Goal: Task Accomplishment & Management: Manage account settings

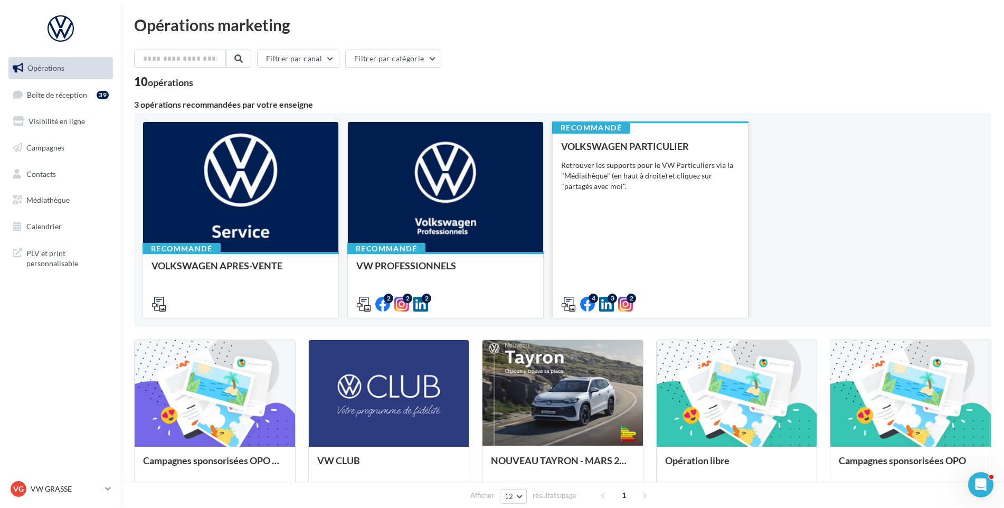
click at [661, 211] on div "VOLKSWAGEN PARTICULIER Retrouver les supports pour le VW Particuliers via la "M…" at bounding box center [650, 224] width 178 height 167
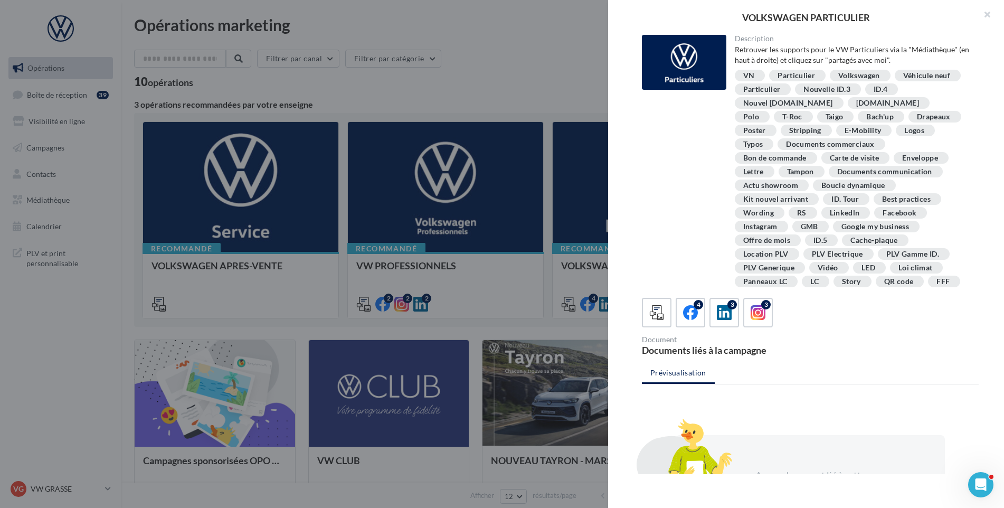
drag, startPoint x: 3, startPoint y: 290, endPoint x: 5, endPoint y: 280, distance: 10.4
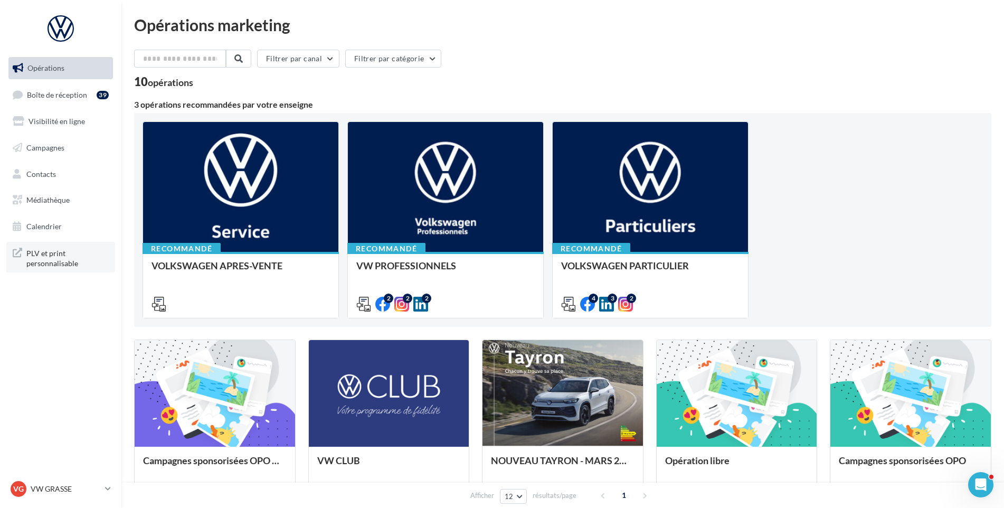
click at [43, 254] on span "PLV et print personnalisable" at bounding box center [67, 257] width 82 height 23
click at [56, 491] on p "VW GRASSE" at bounding box center [66, 488] width 70 height 11
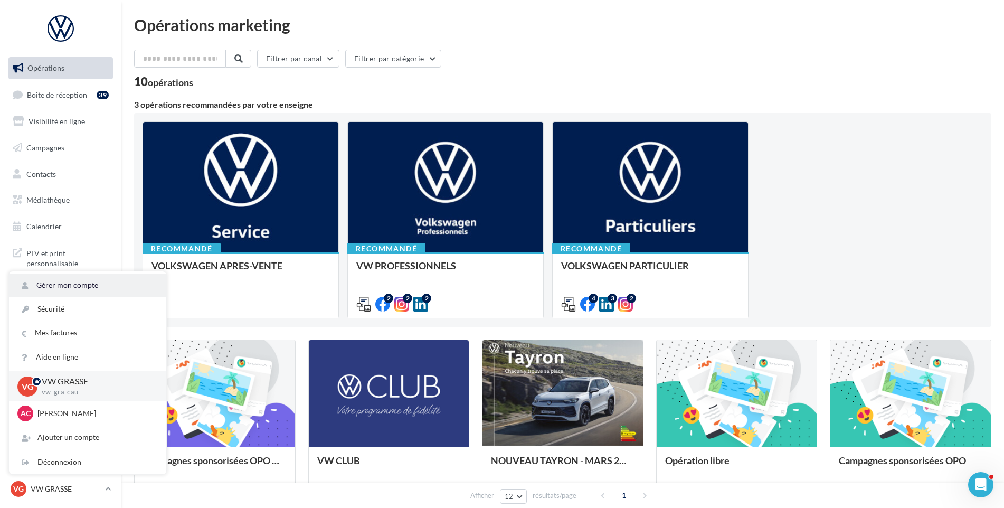
click at [64, 279] on link "Gérer mon compte" at bounding box center [87, 285] width 157 height 24
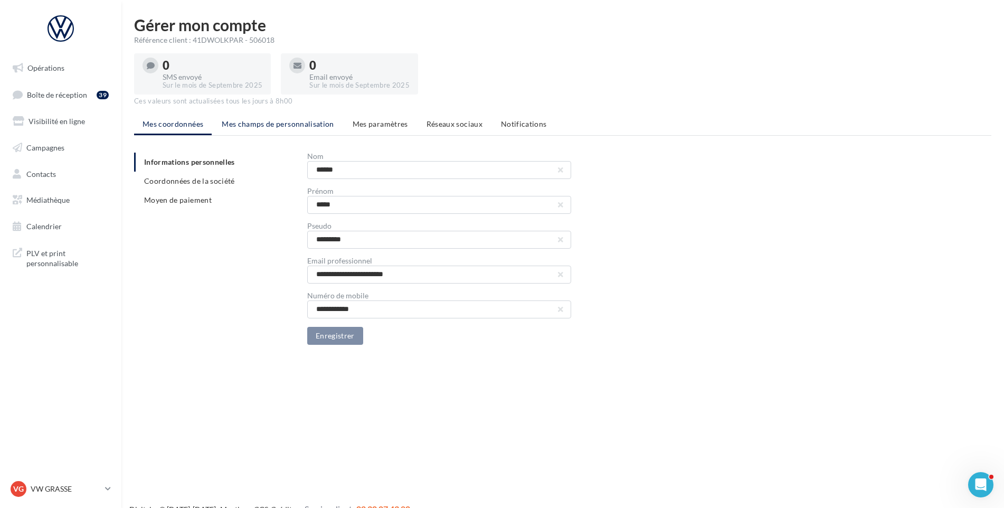
click at [294, 119] on span "Mes champs de personnalisation" at bounding box center [278, 123] width 112 height 9
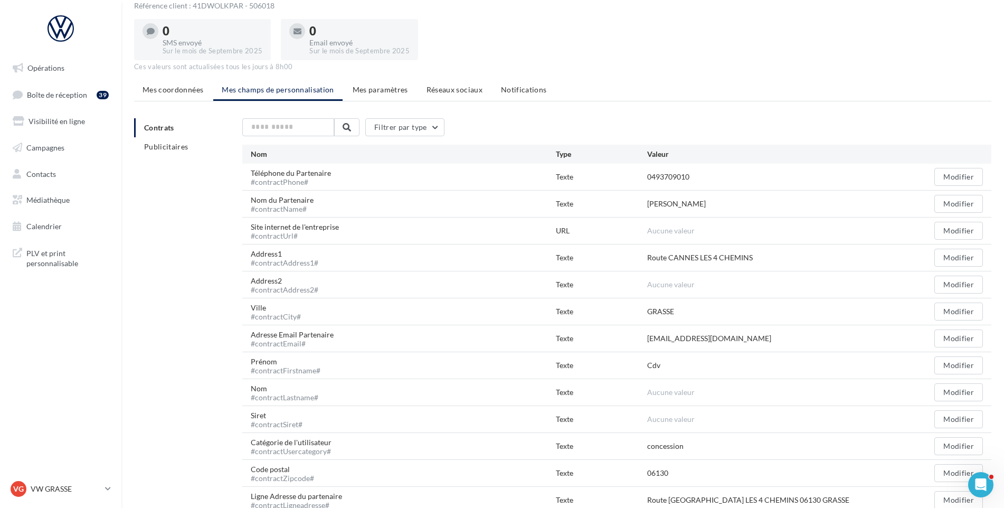
scroll to position [53, 0]
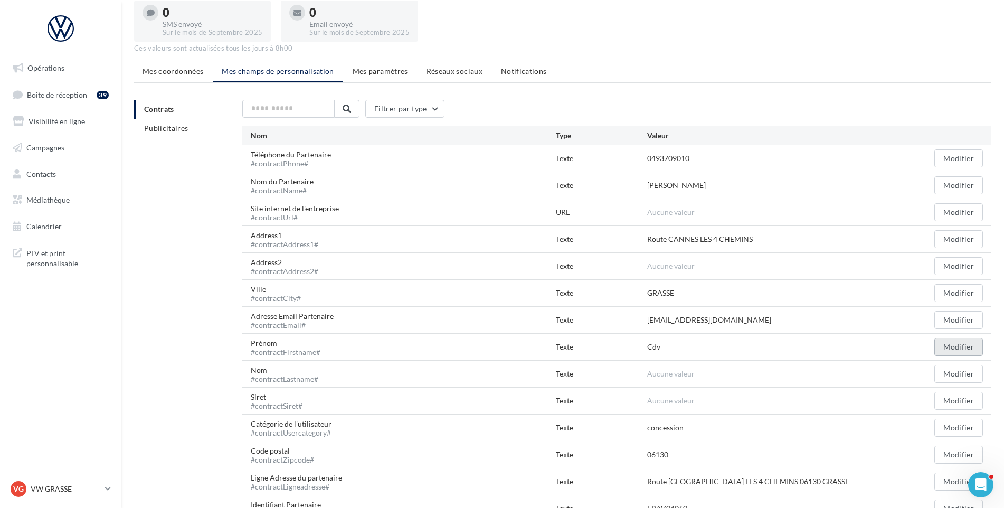
click at [960, 347] on button "Modifier" at bounding box center [958, 347] width 49 height 18
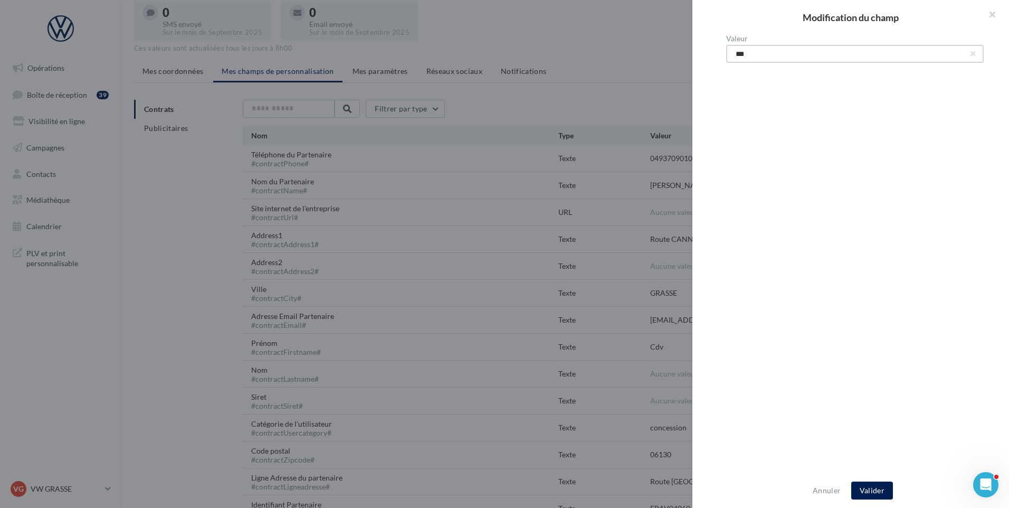
drag, startPoint x: 820, startPoint y: 56, endPoint x: 433, endPoint y: 85, distance: 387.9
click at [433, 85] on div "Modification du champ Valeur *** Annuler Valider" at bounding box center [504, 254] width 1009 height 508
drag, startPoint x: 756, startPoint y: 50, endPoint x: 737, endPoint y: 64, distance: 23.7
click at [737, 64] on div "Valeur *****" at bounding box center [854, 254] width 325 height 439
type input "*****"
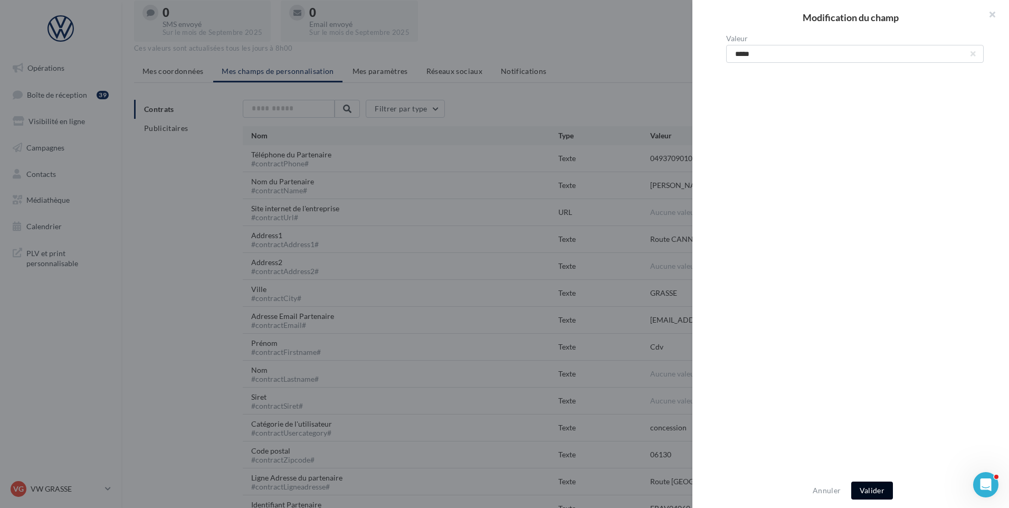
click at [878, 492] on button "Valider" at bounding box center [872, 490] width 42 height 18
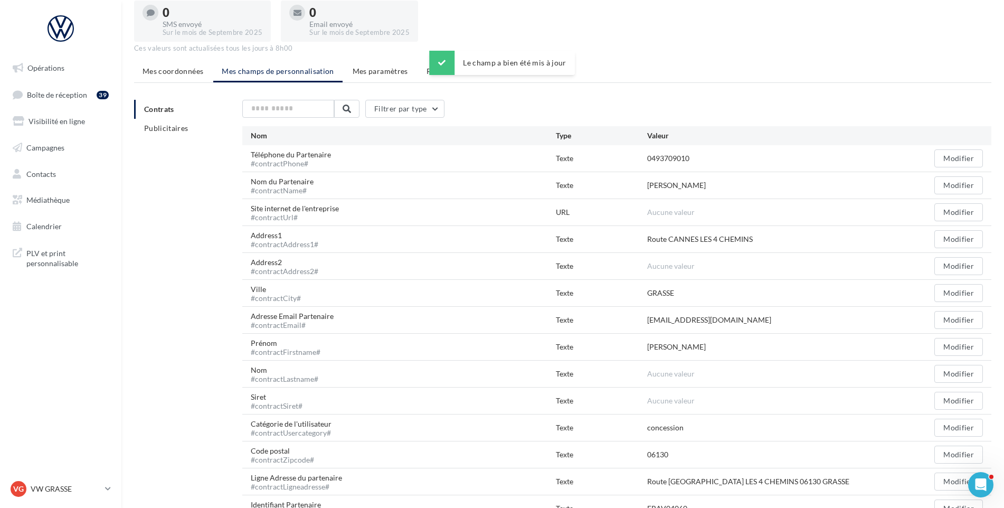
click at [689, 376] on span "Aucune valeur" at bounding box center [670, 373] width 47 height 9
click at [957, 374] on button "Modifier" at bounding box center [958, 374] width 49 height 18
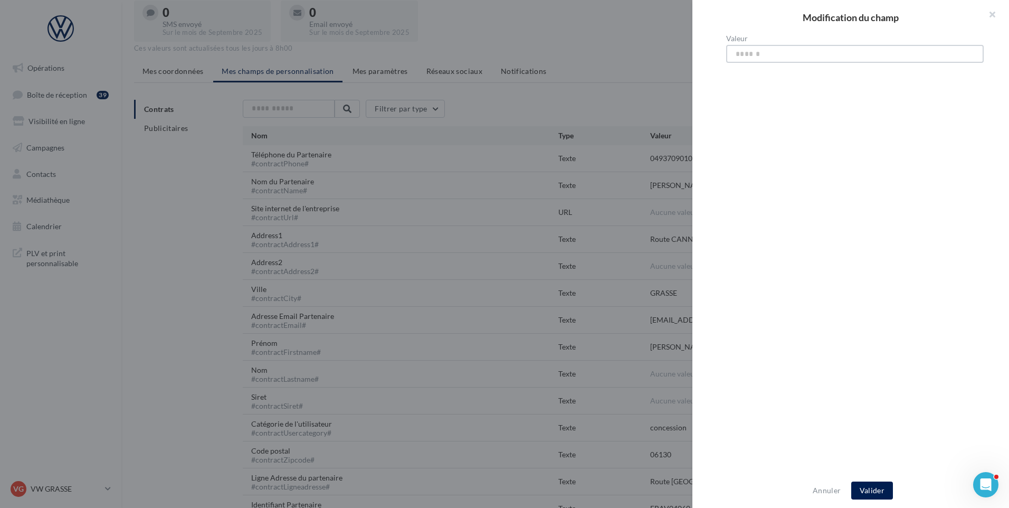
click at [733, 48] on input "Valeur" at bounding box center [855, 54] width 258 height 18
type input "******"
click at [883, 485] on button "Valider" at bounding box center [872, 490] width 42 height 18
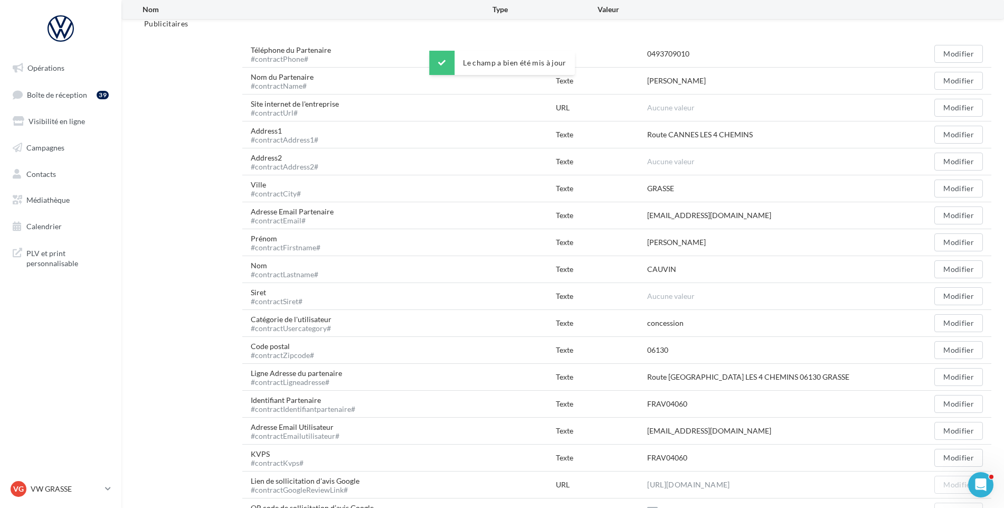
scroll to position [158, 0]
click at [961, 431] on button "Modifier" at bounding box center [958, 430] width 49 height 18
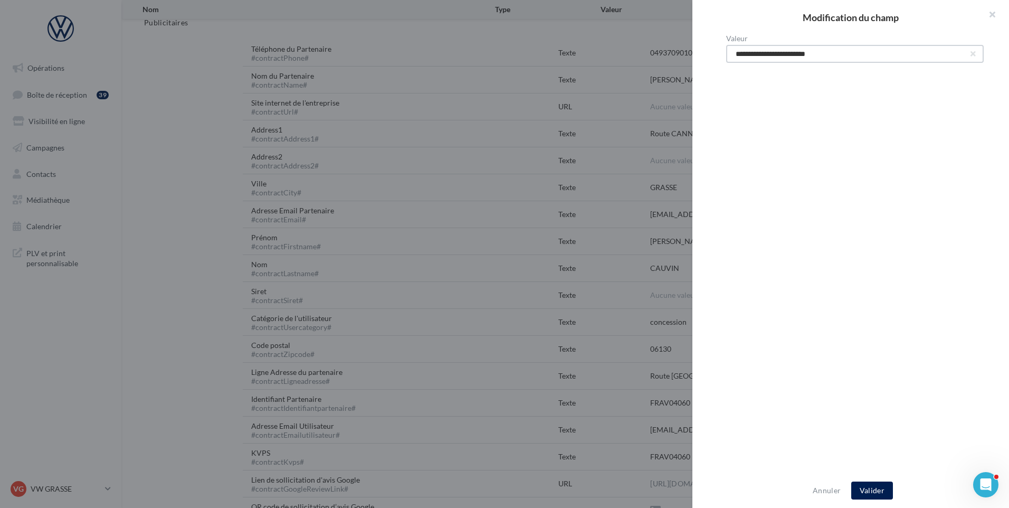
drag, startPoint x: 745, startPoint y: 54, endPoint x: 709, endPoint y: 40, distance: 38.9
click at [723, 52] on div "**********" at bounding box center [854, 254] width 325 height 439
type input "**********"
click at [869, 492] on button "Valider" at bounding box center [872, 490] width 42 height 18
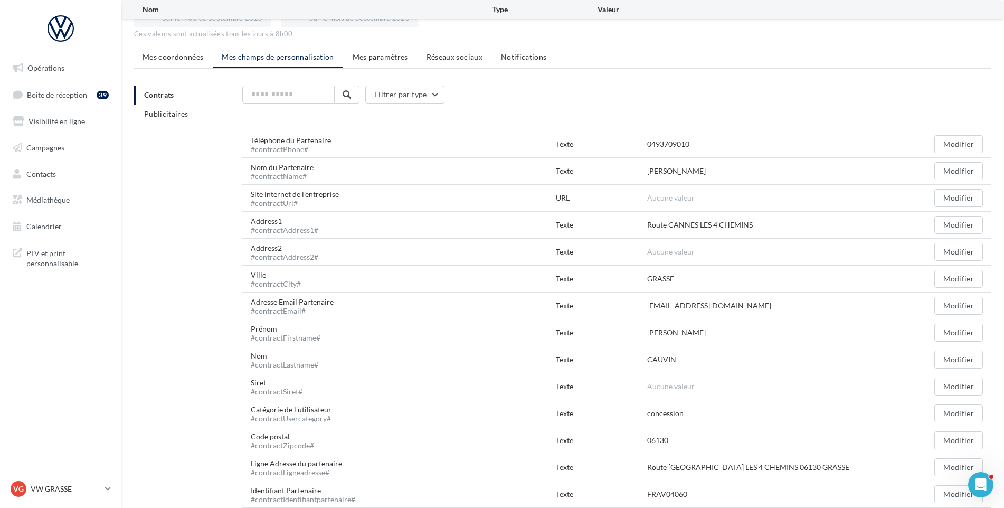
scroll to position [61, 0]
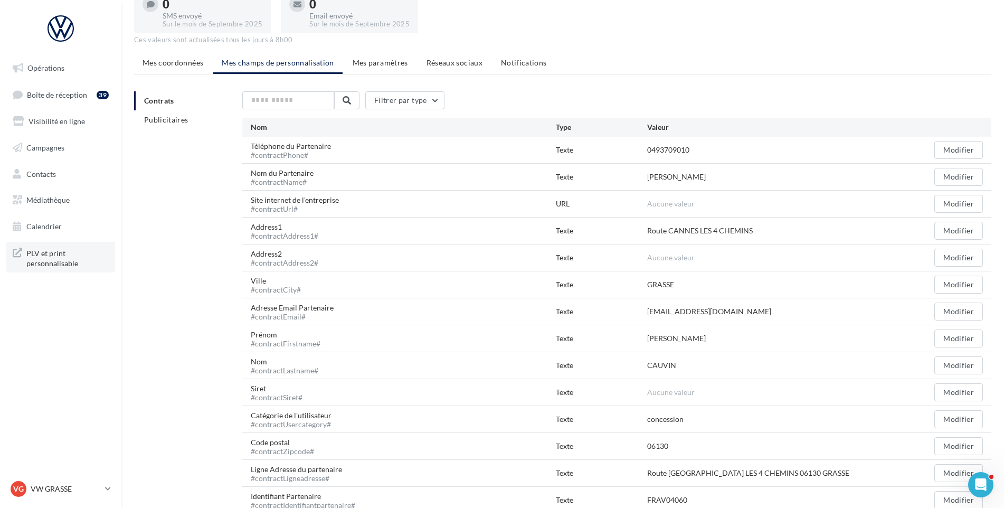
click at [56, 261] on span "PLV et print personnalisable" at bounding box center [67, 257] width 82 height 23
click at [56, 68] on span "Opérations" at bounding box center [45, 67] width 37 height 9
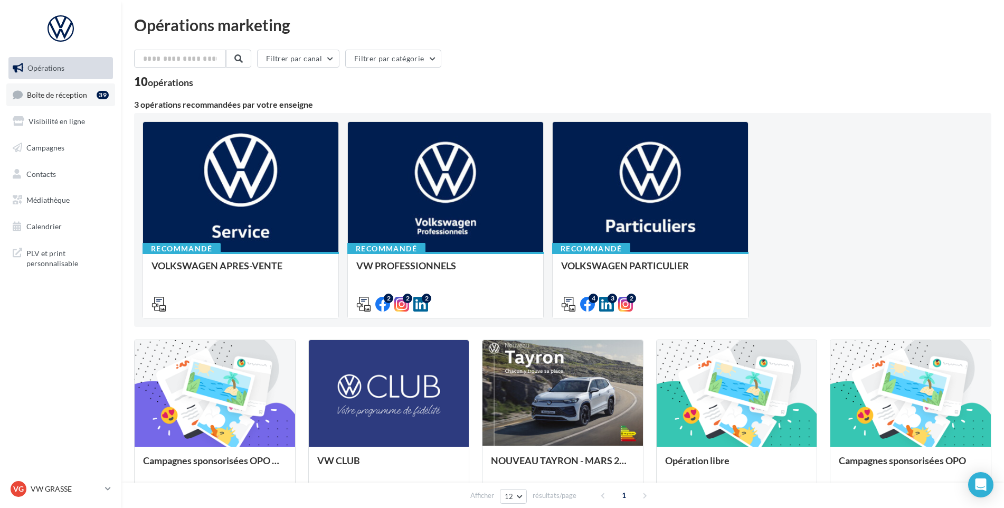
click at [70, 92] on span "Boîte de réception" at bounding box center [57, 94] width 60 height 9
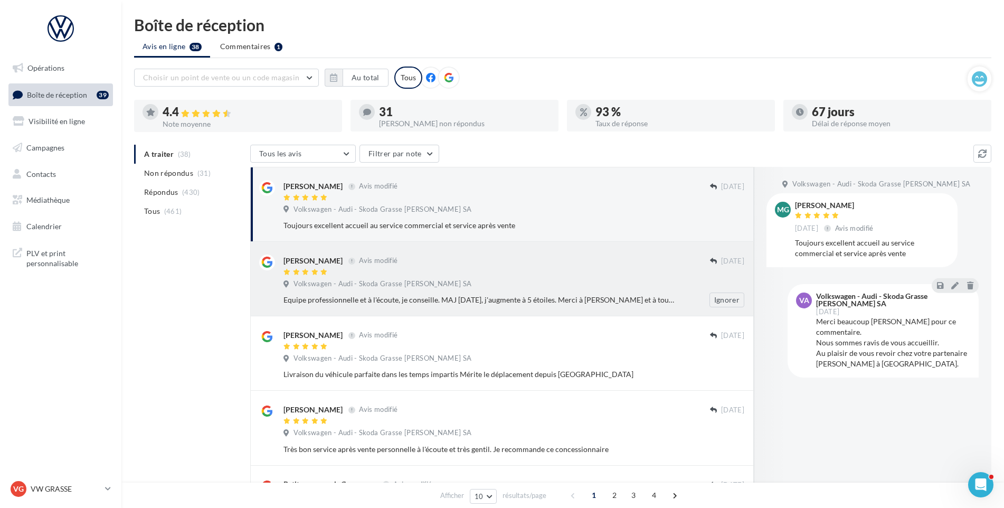
click at [367, 275] on div at bounding box center [496, 272] width 426 height 9
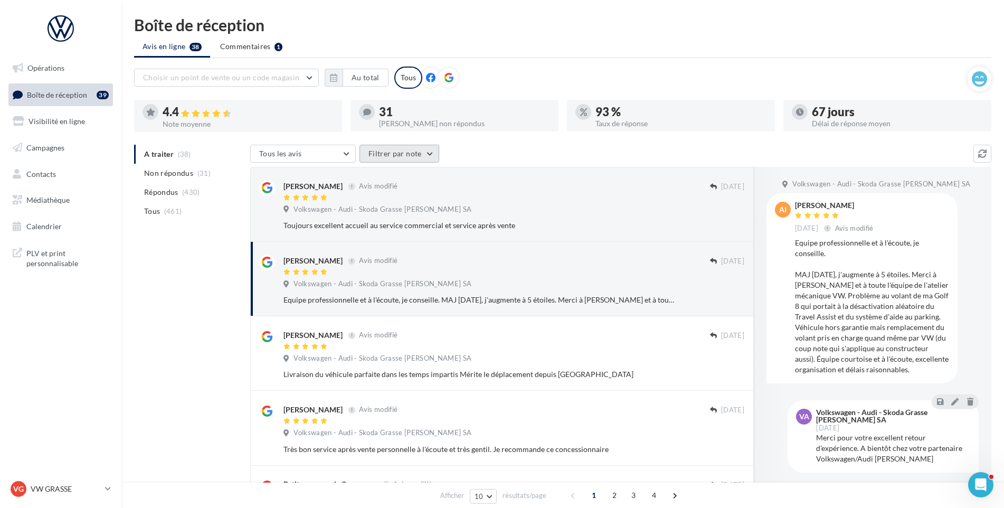
click at [384, 151] on button "Filtrer par note" at bounding box center [399, 154] width 80 height 18
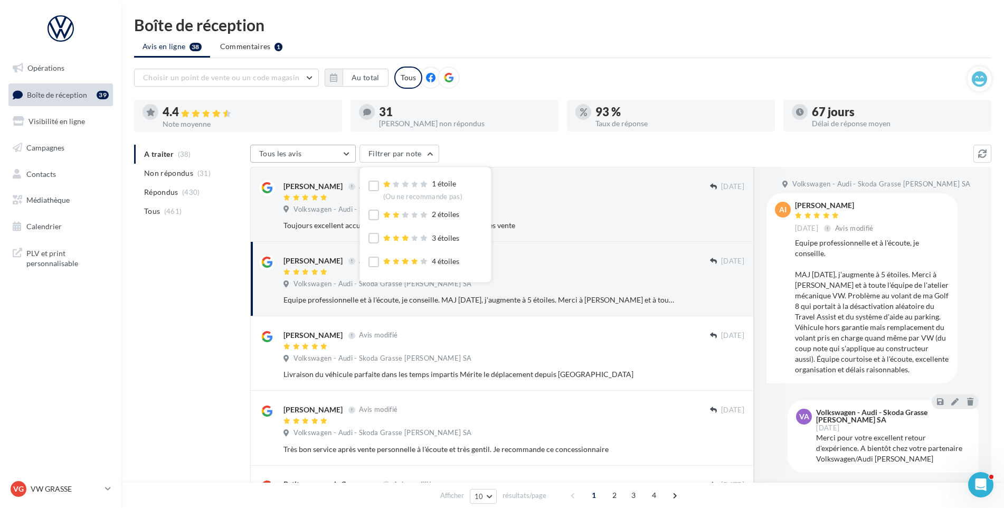
click at [340, 147] on button "Tous les avis" at bounding box center [303, 154] width 106 height 18
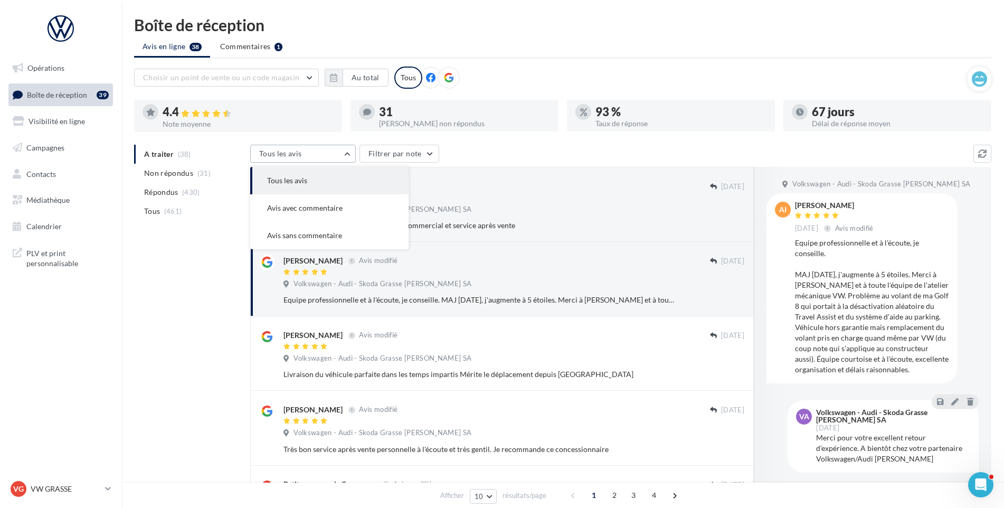
click at [340, 148] on button "Tous les avis" at bounding box center [303, 154] width 106 height 18
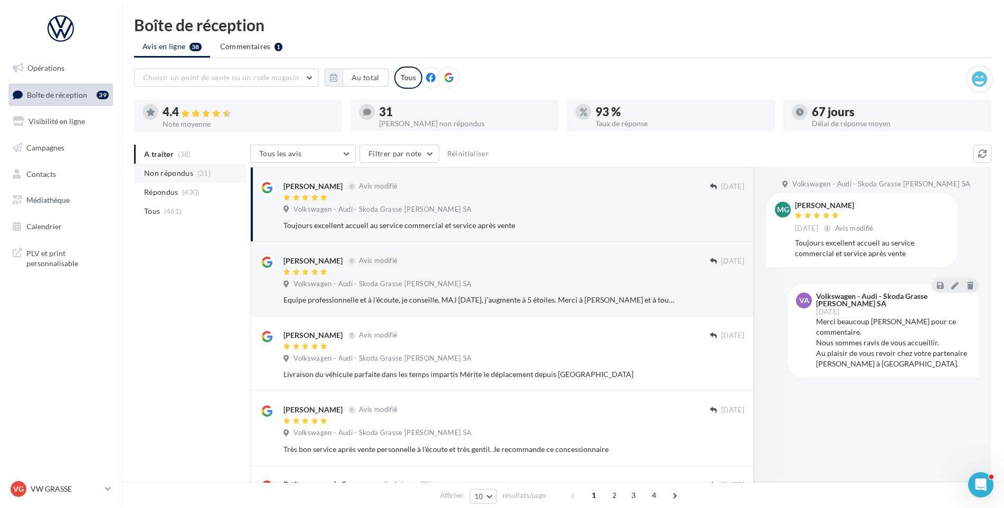
click at [166, 173] on span "Non répondus" at bounding box center [168, 173] width 49 height 11
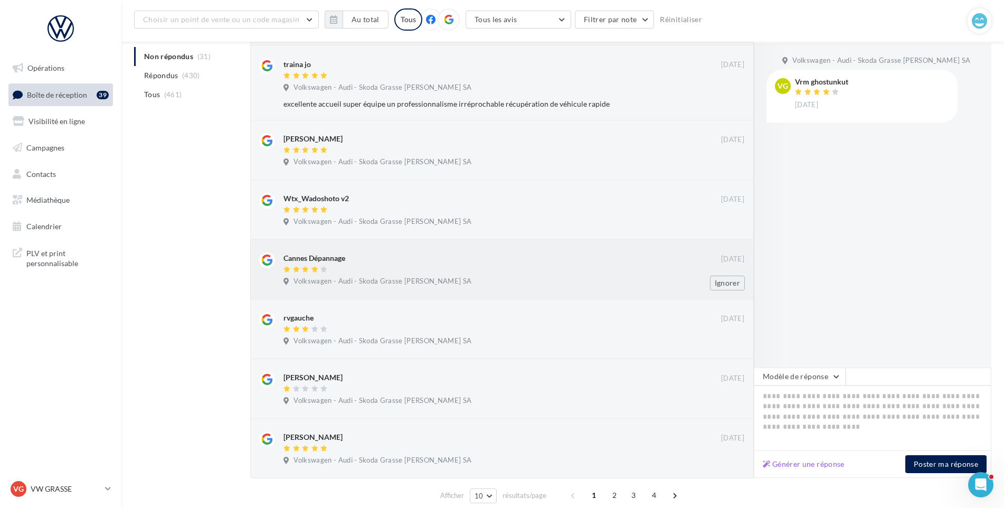
scroll to position [355, 0]
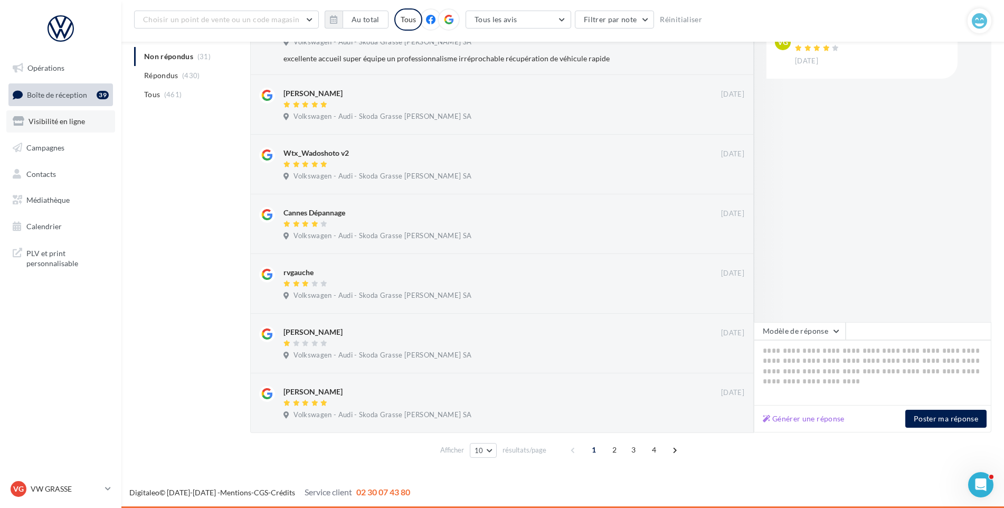
click at [42, 122] on span "Visibilité en ligne" at bounding box center [56, 121] width 56 height 9
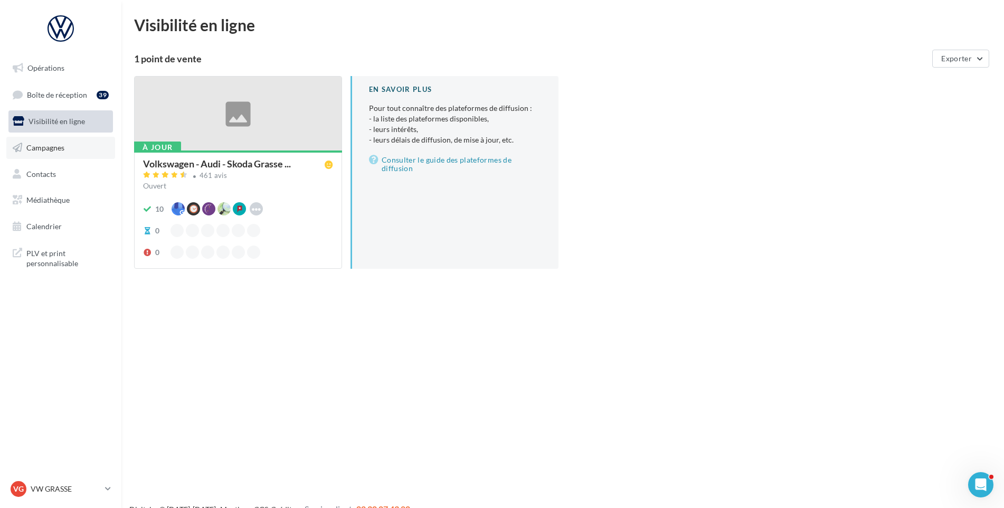
click at [48, 150] on span "Campagnes" at bounding box center [45, 147] width 38 height 9
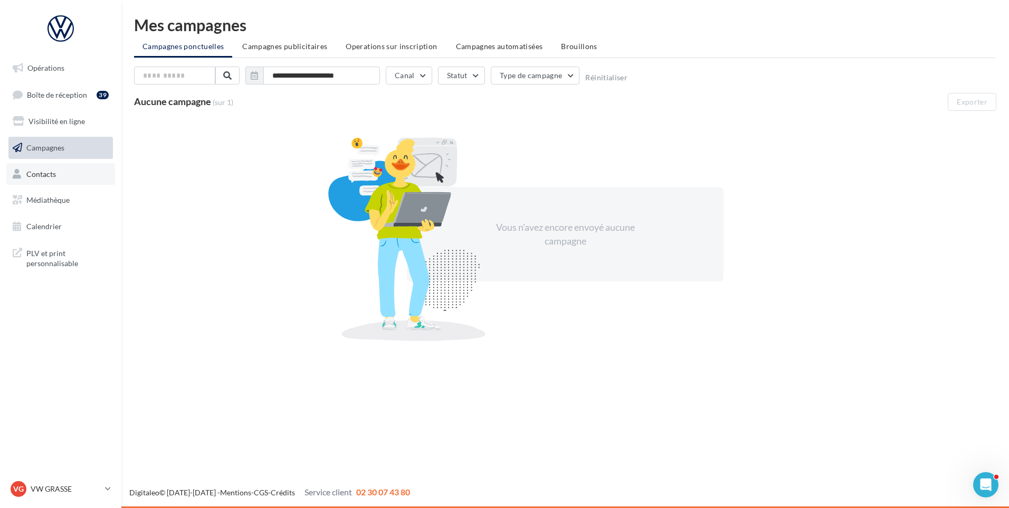
click at [55, 178] on link "Contacts" at bounding box center [60, 174] width 109 height 22
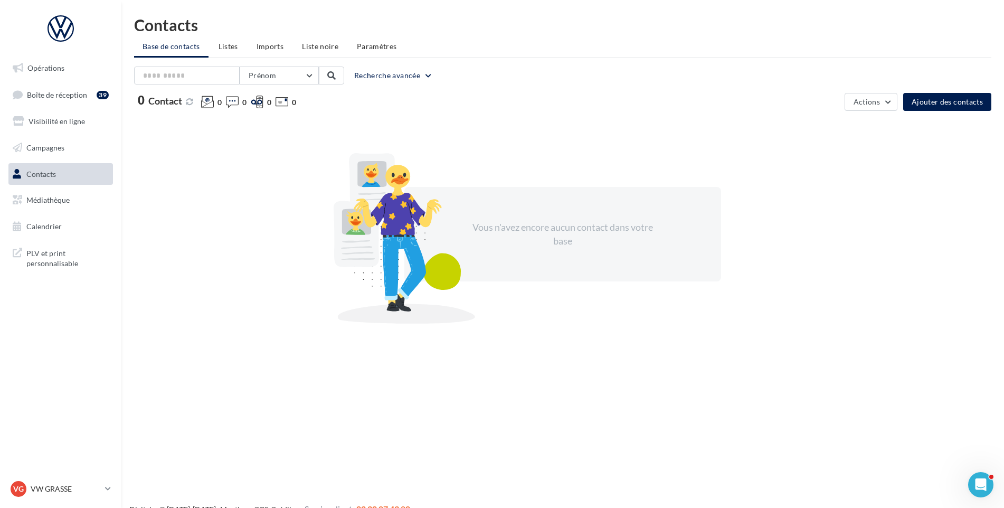
click at [235, 52] on li "Listes" at bounding box center [228, 46] width 36 height 19
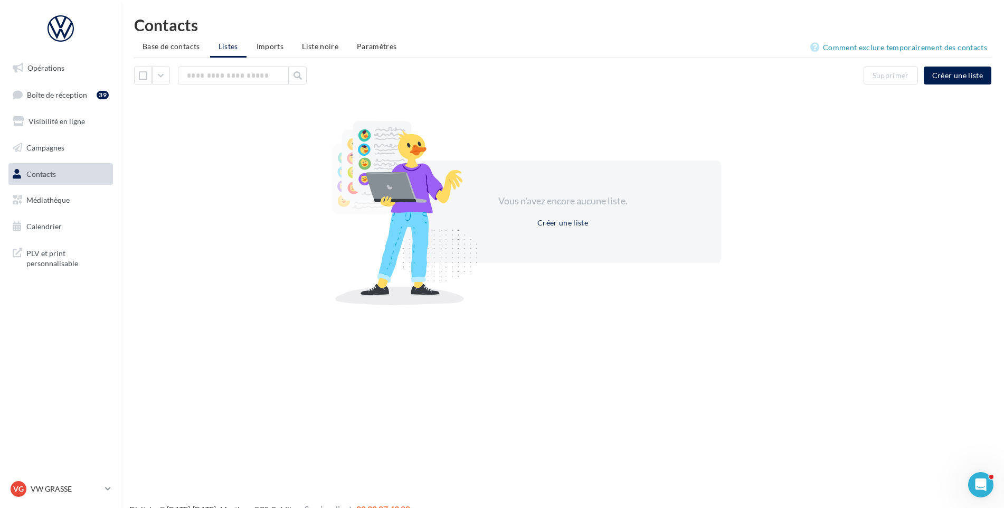
click at [242, 46] on ul "Base de contacts Listes Imports Liste noire Paramètres" at bounding box center [562, 47] width 857 height 21
click at [267, 46] on span "Imports" at bounding box center [269, 46] width 27 height 9
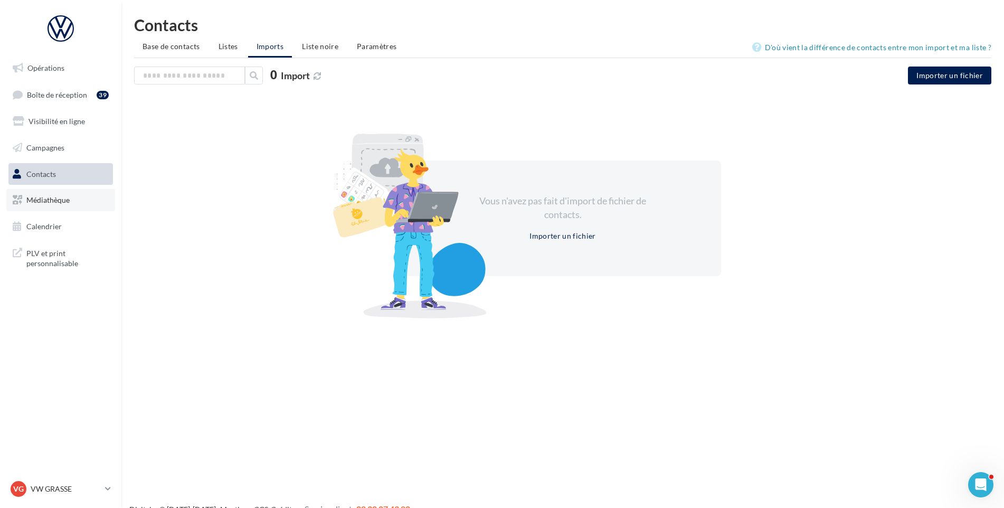
click at [71, 197] on link "Médiathèque" at bounding box center [60, 200] width 109 height 22
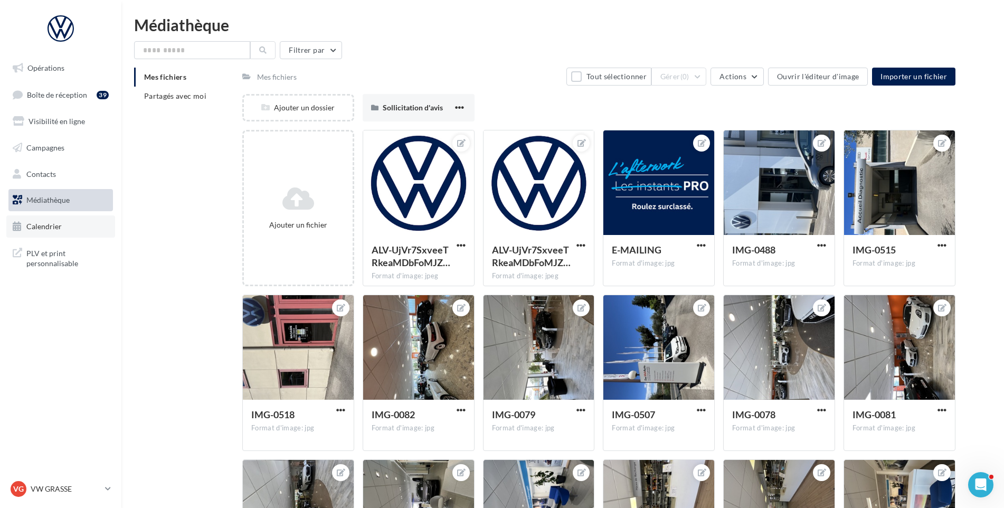
click at [34, 227] on span "Calendrier" at bounding box center [43, 226] width 35 height 9
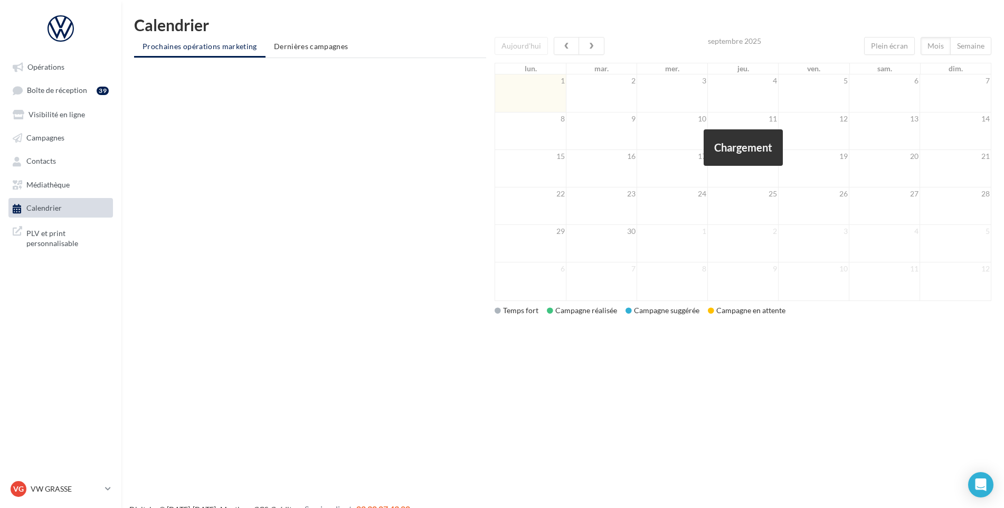
click at [46, 229] on span "PLV et print personnalisable" at bounding box center [67, 237] width 82 height 23
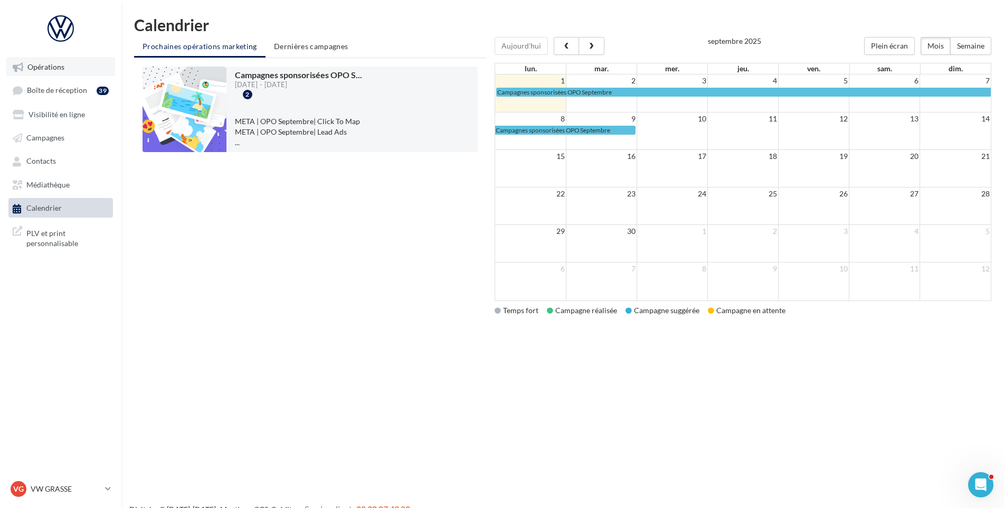
click at [27, 63] on span "Opérations" at bounding box center [45, 66] width 37 height 9
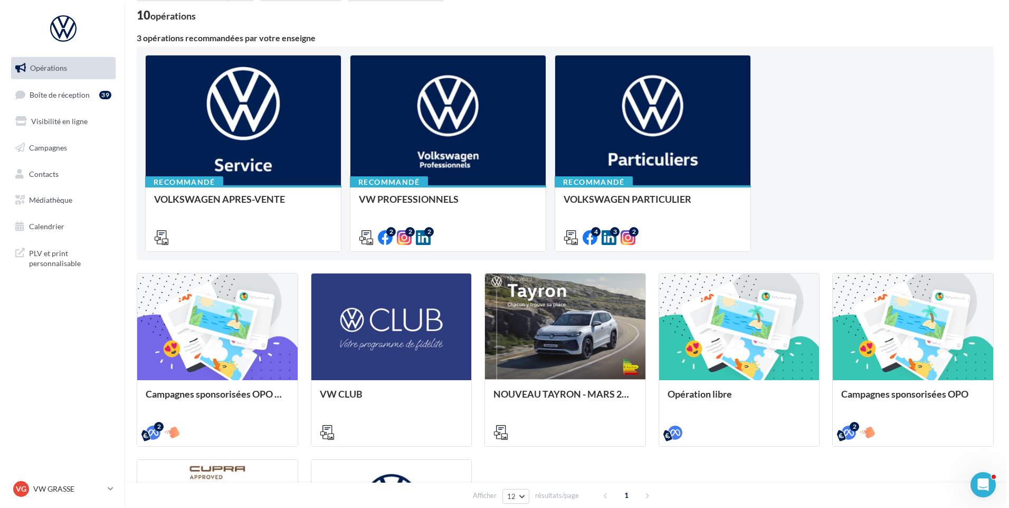
scroll to position [53, 0]
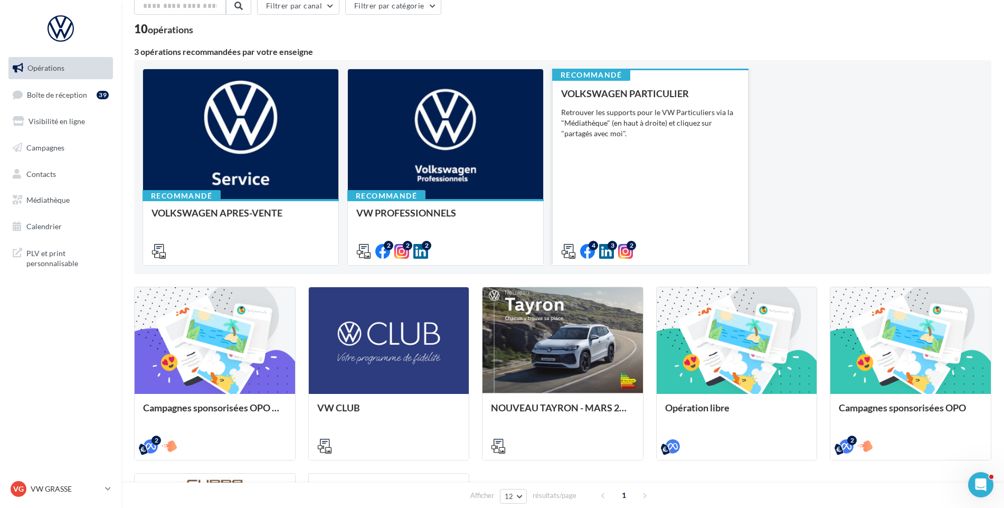
click at [677, 137] on div "Retrouver les supports pour le VW Particuliers via la "Médiathèque" (en haut à …" at bounding box center [650, 123] width 178 height 32
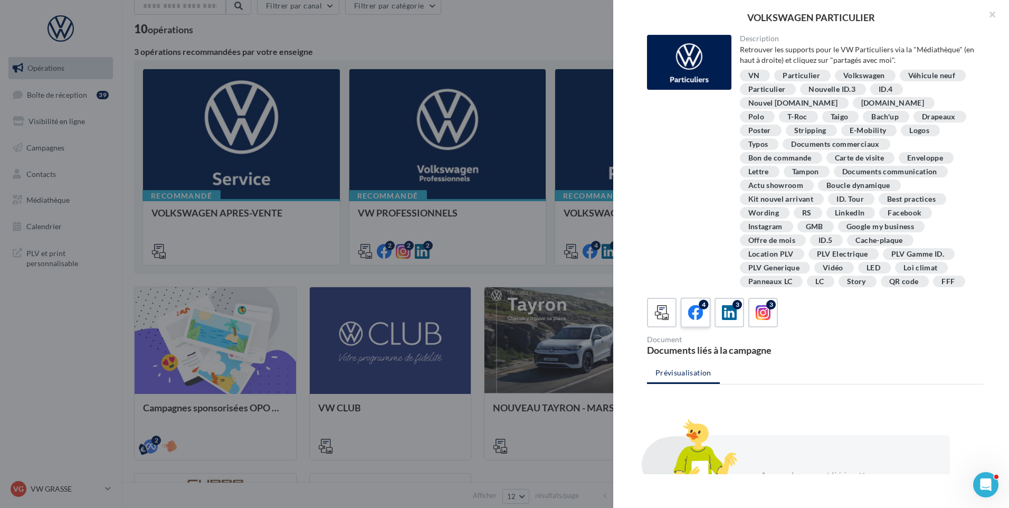
click at [689, 311] on icon at bounding box center [695, 312] width 15 height 15
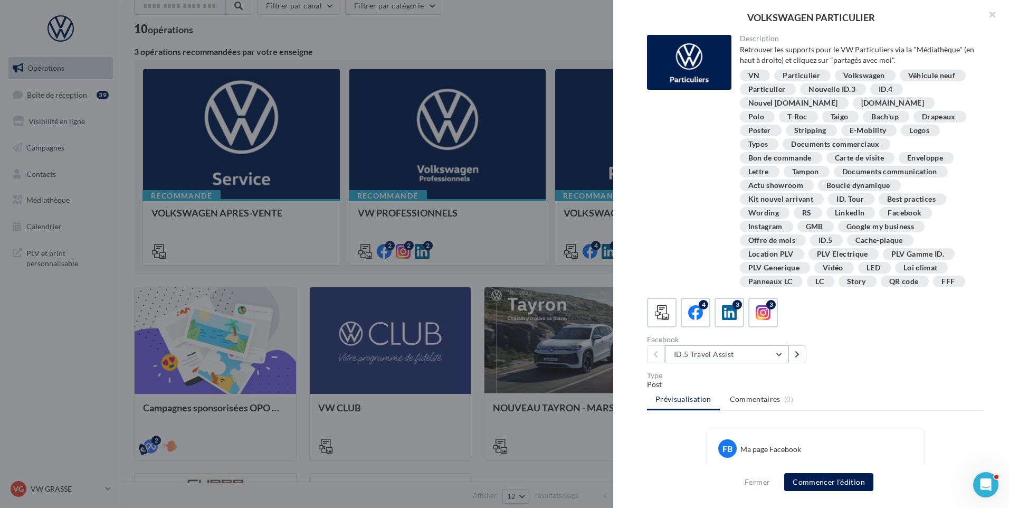
click at [781, 357] on button "ID.5 Travel Assist" at bounding box center [726, 354] width 123 height 18
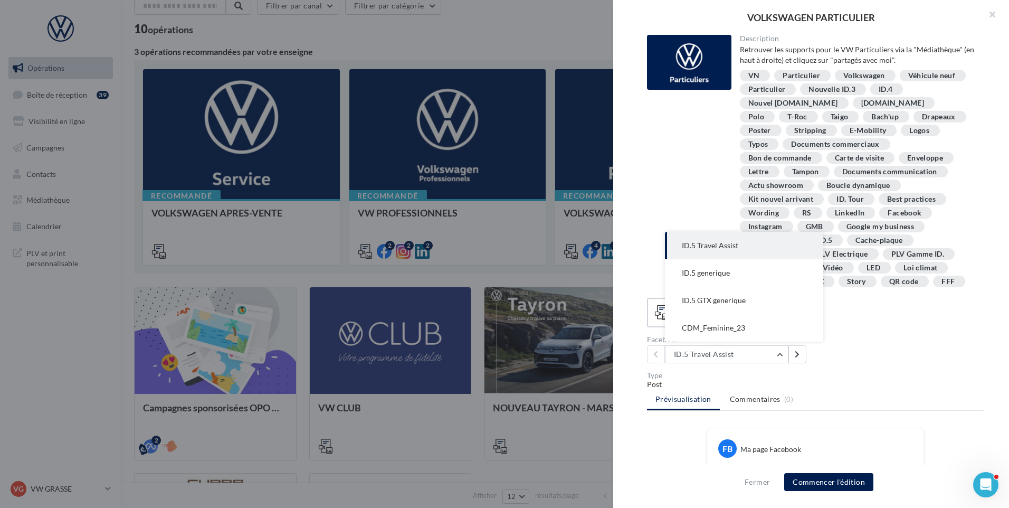
click at [886, 368] on div "Description Retrouver les supports pour le VW Particuliers via la "Médiathèque"…" at bounding box center [815, 254] width 404 height 439
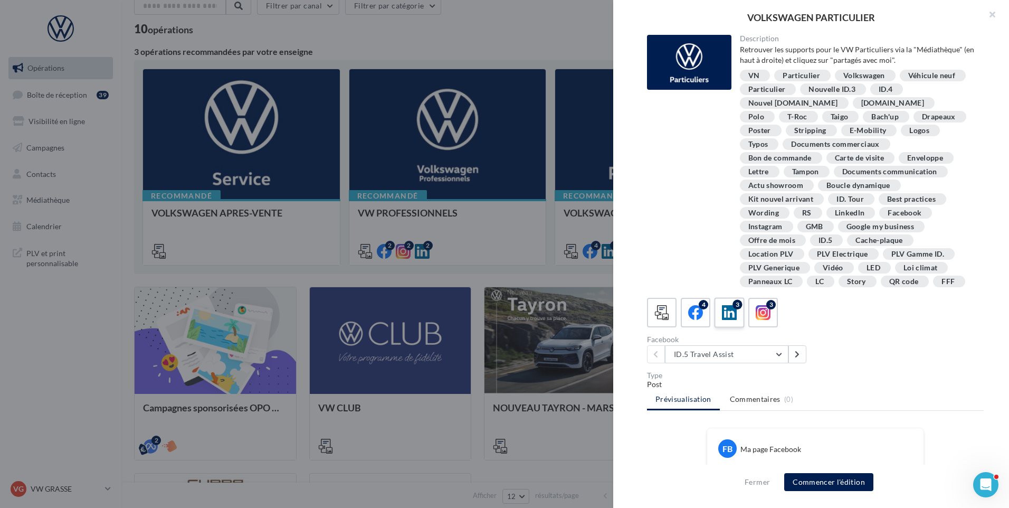
click at [731, 310] on icon at bounding box center [729, 312] width 15 height 15
click at [760, 310] on icon at bounding box center [763, 312] width 15 height 15
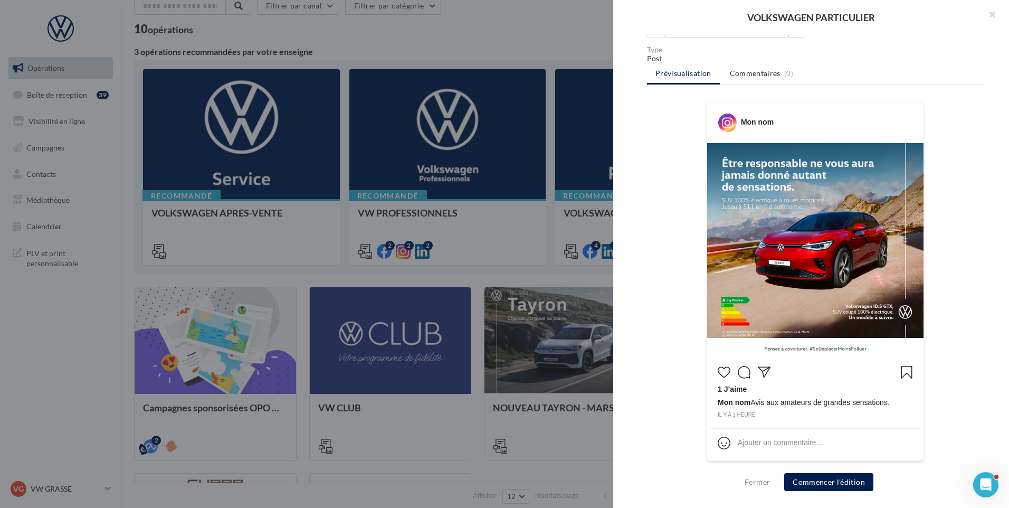
scroll to position [326, 0]
